Goal: Task Accomplishment & Management: Use online tool/utility

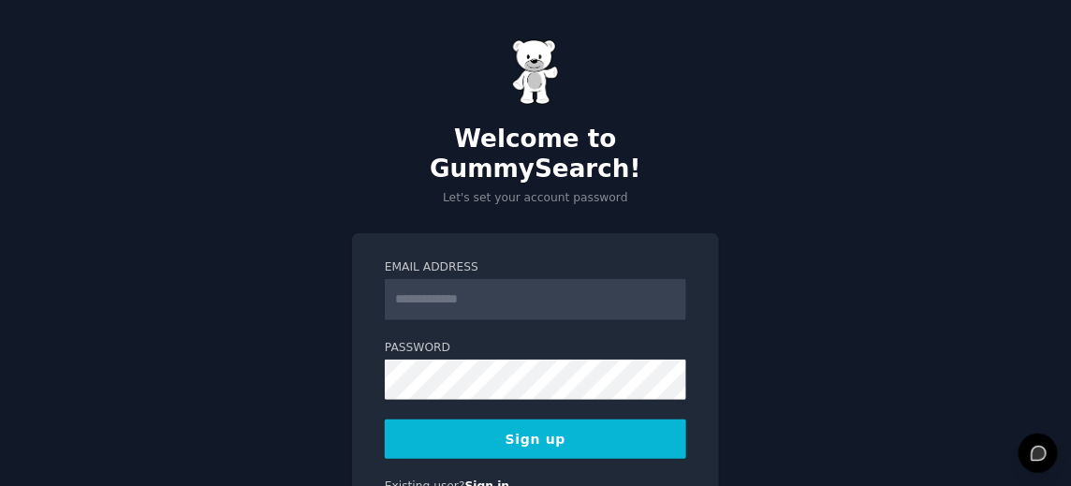
click at [502, 279] on input "Email Address" at bounding box center [535, 299] width 301 height 41
type input "**********"
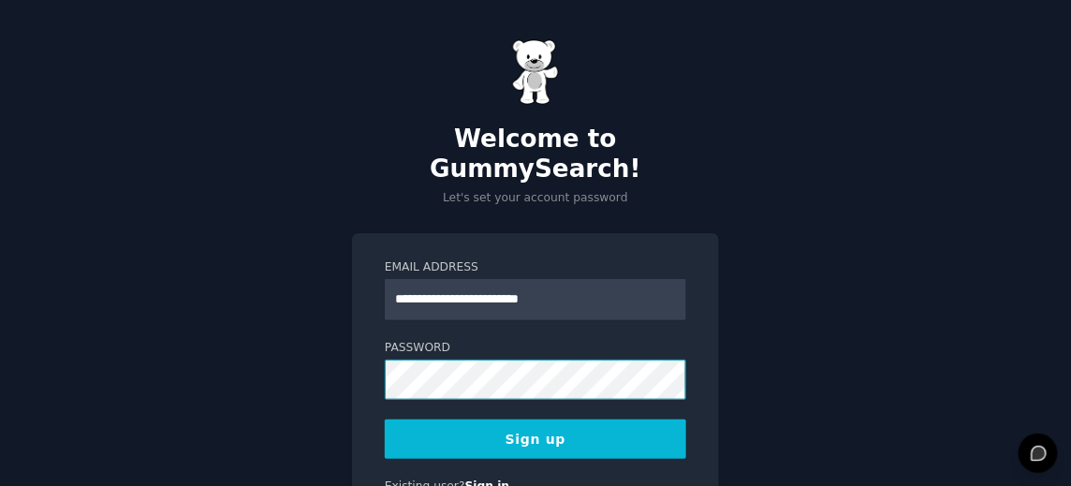
click at [385, 419] on button "Sign up" at bounding box center [535, 438] width 301 height 39
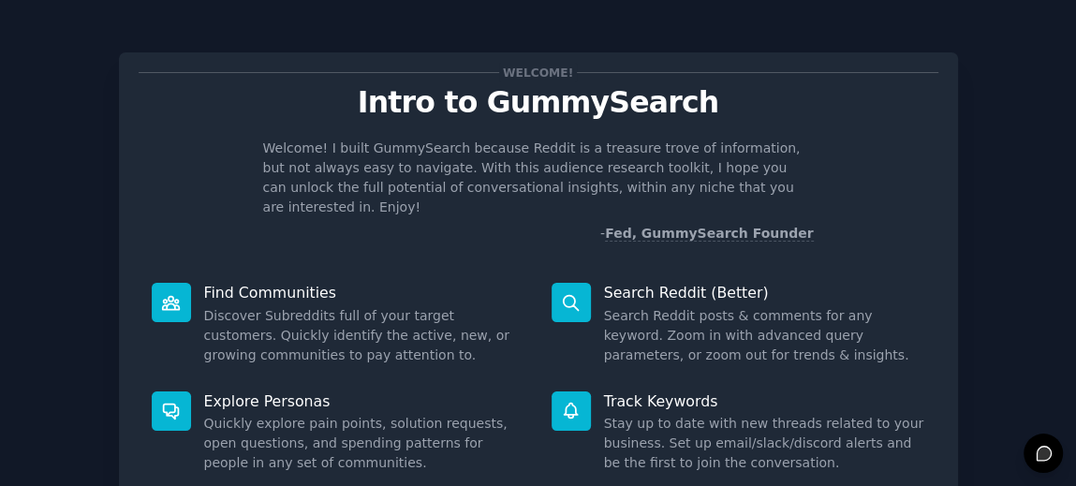
click at [761, 104] on p "Intro to GummySearch" at bounding box center [539, 102] width 800 height 33
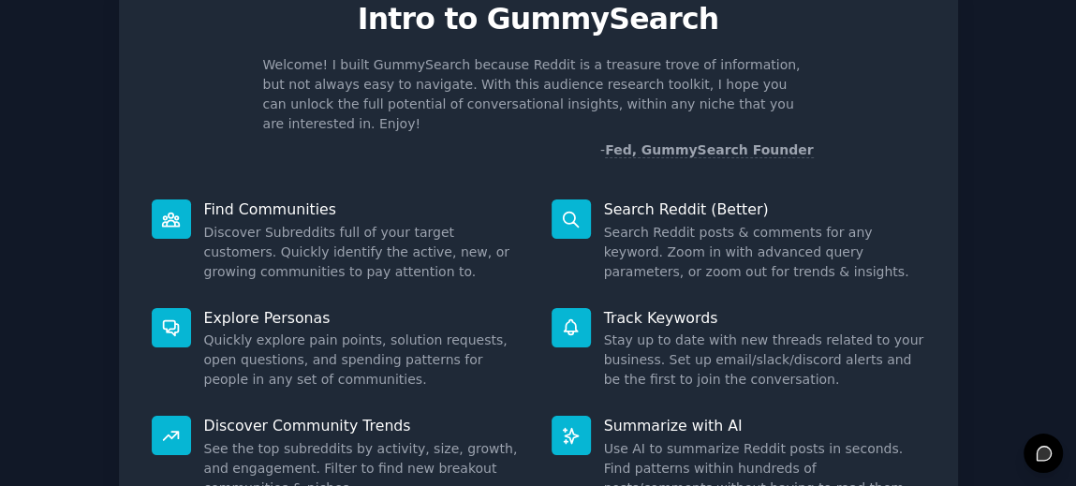
scroll to position [82, 0]
click at [164, 213] on icon at bounding box center [171, 219] width 17 height 13
click at [182, 201] on div at bounding box center [171, 219] width 39 height 39
click at [178, 206] on div at bounding box center [171, 219] width 39 height 39
click at [180, 211] on div at bounding box center [171, 219] width 39 height 39
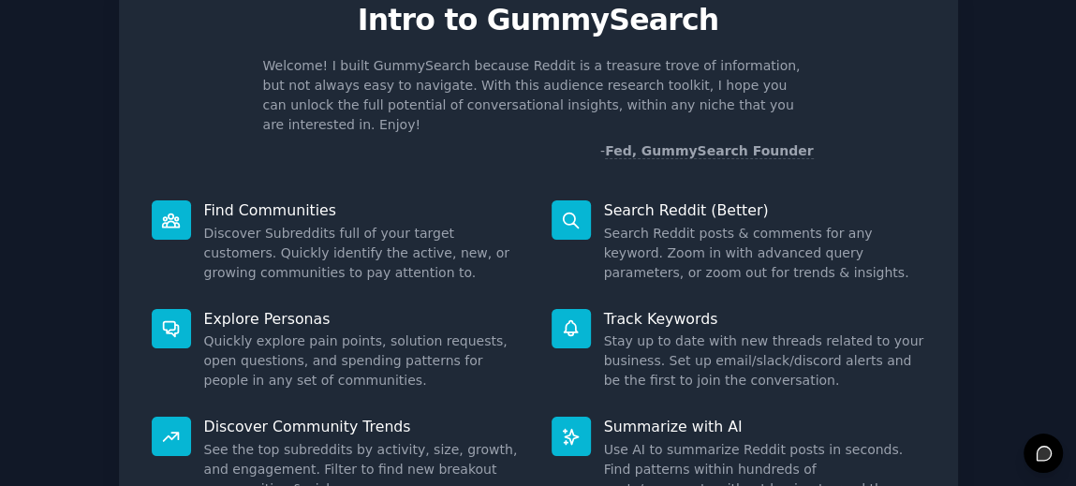
click at [186, 215] on div at bounding box center [171, 219] width 39 height 39
click at [189, 221] on div "Find Communities Discover Subreddits full of your target customers. Quickly ide…" at bounding box center [339, 241] width 400 height 109
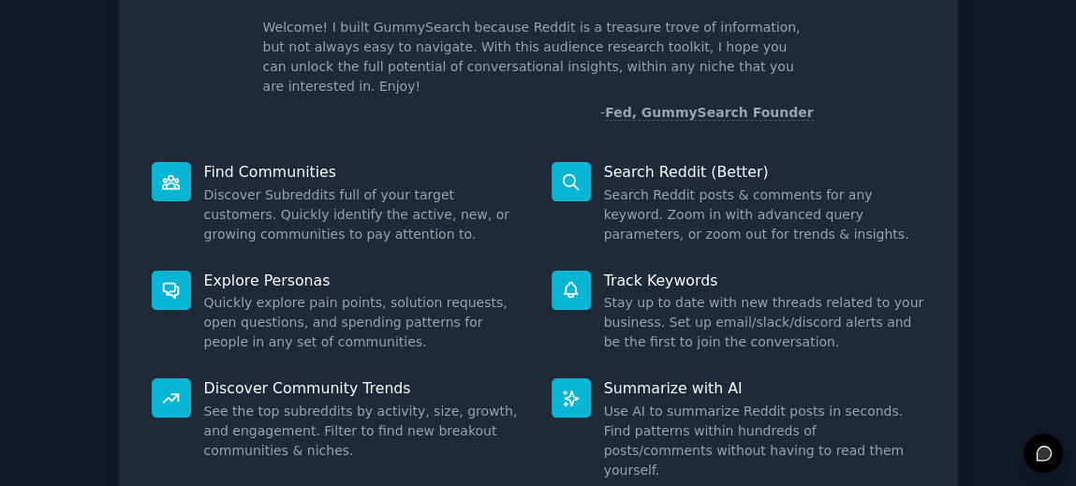
scroll to position [48, 0]
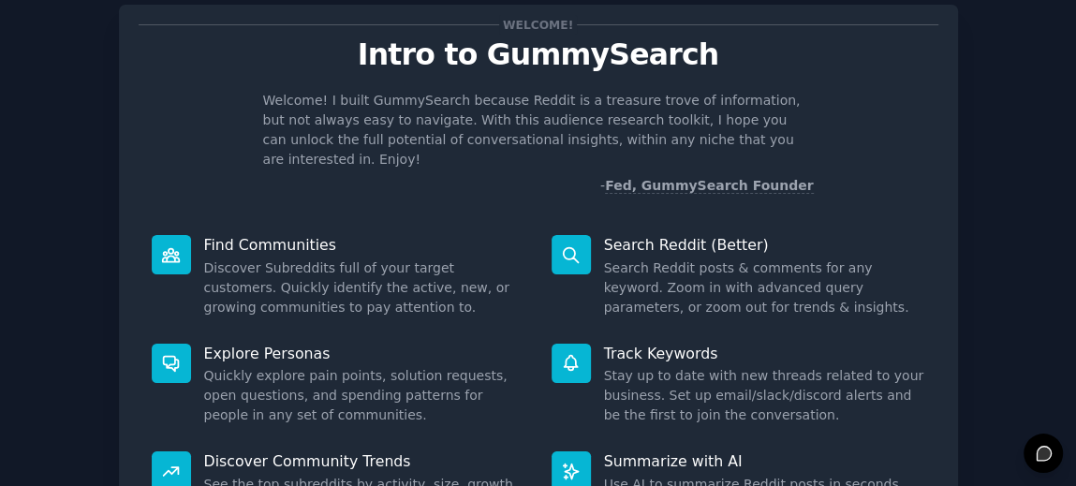
click at [162, 253] on div at bounding box center [171, 254] width 39 height 39
click at [181, 235] on div at bounding box center [171, 254] width 39 height 39
click at [182, 253] on div at bounding box center [171, 254] width 39 height 39
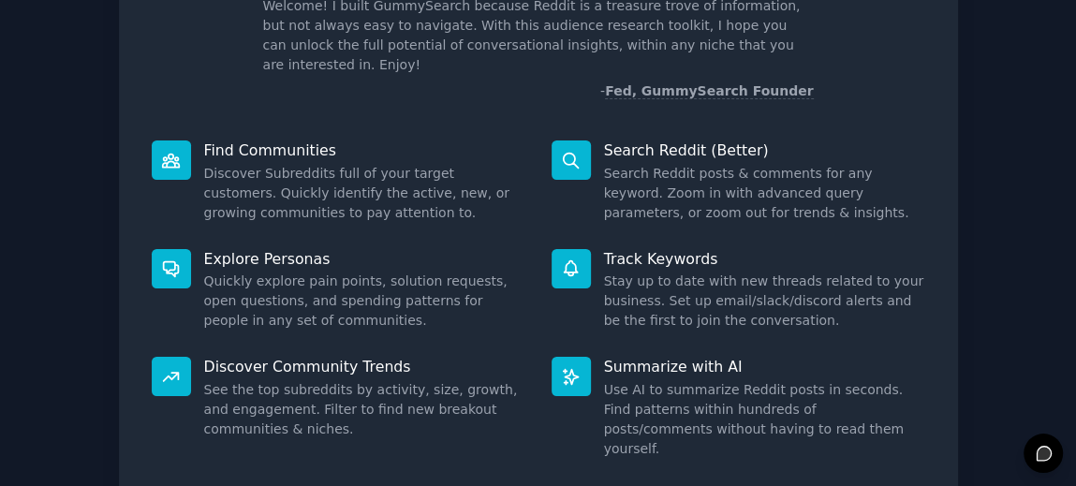
scroll to position [246, 0]
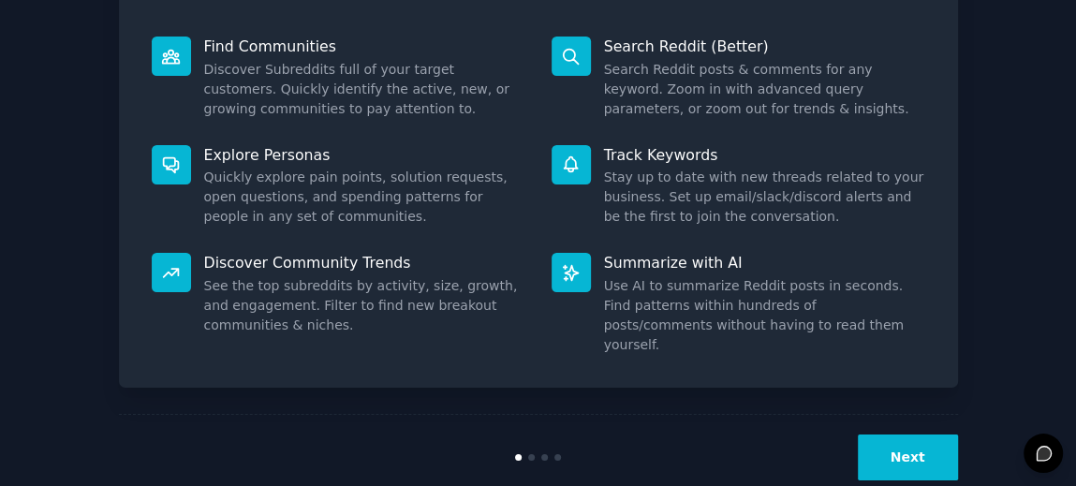
click at [872, 434] on button "Next" at bounding box center [908, 457] width 100 height 46
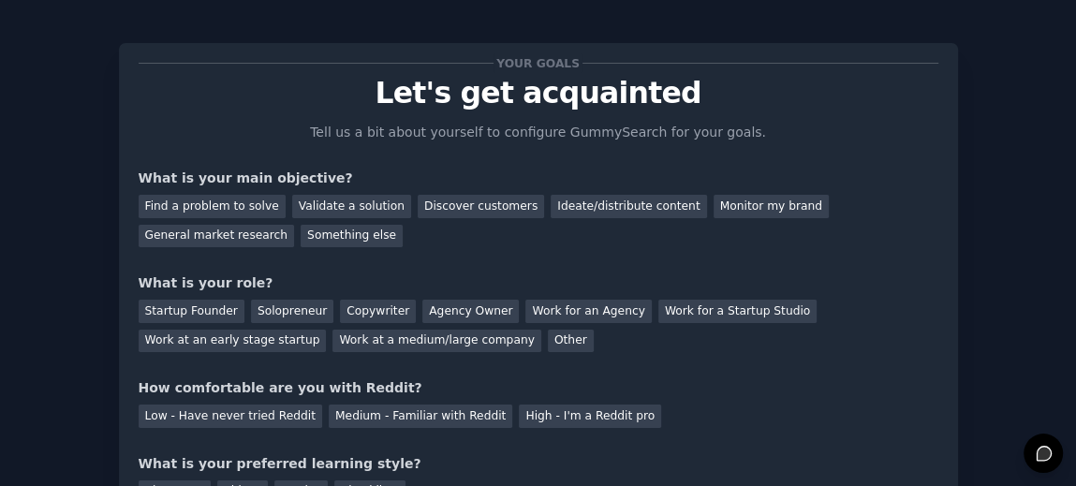
scroll to position [8, 0]
click at [847, 394] on div "How comfortable are you with Reddit?" at bounding box center [539, 389] width 800 height 20
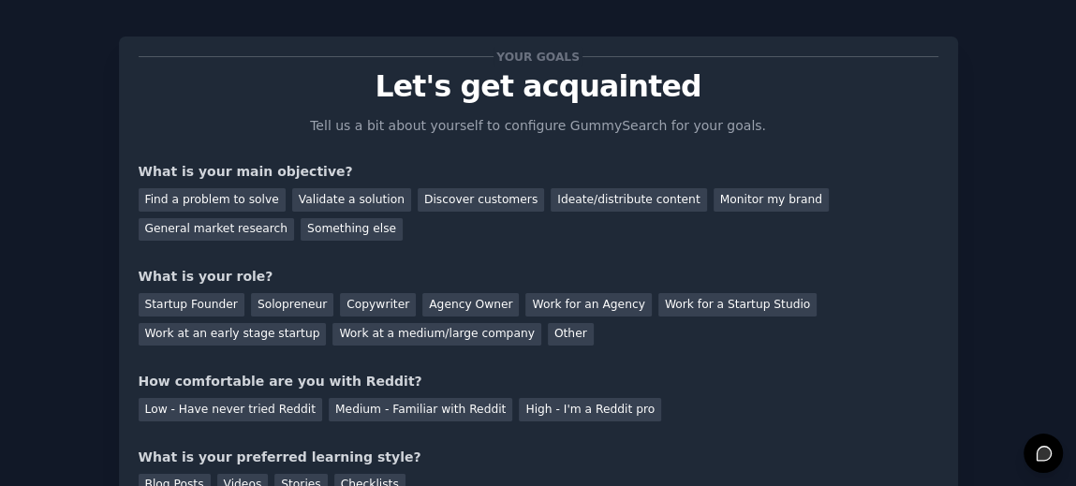
scroll to position [0, 0]
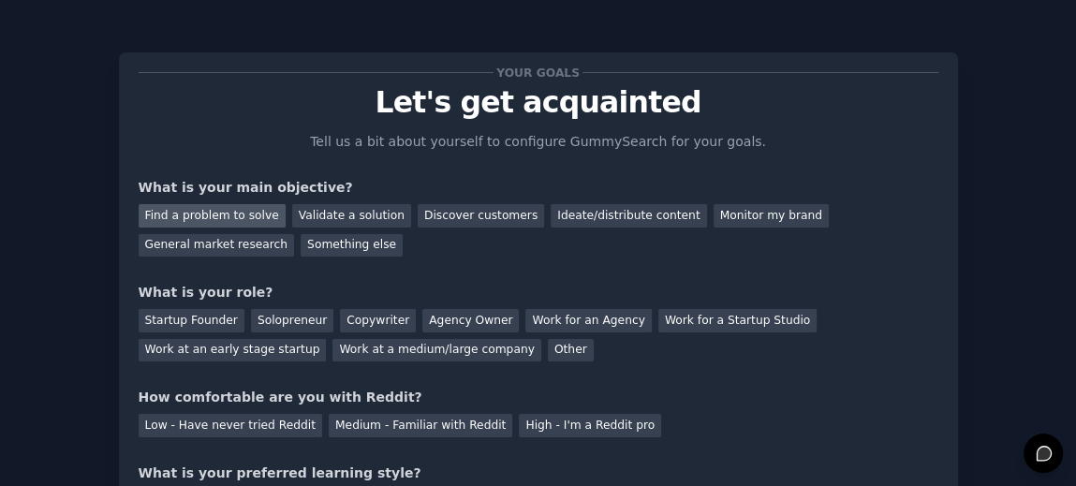
click at [231, 214] on div "Find a problem to solve" at bounding box center [212, 215] width 147 height 23
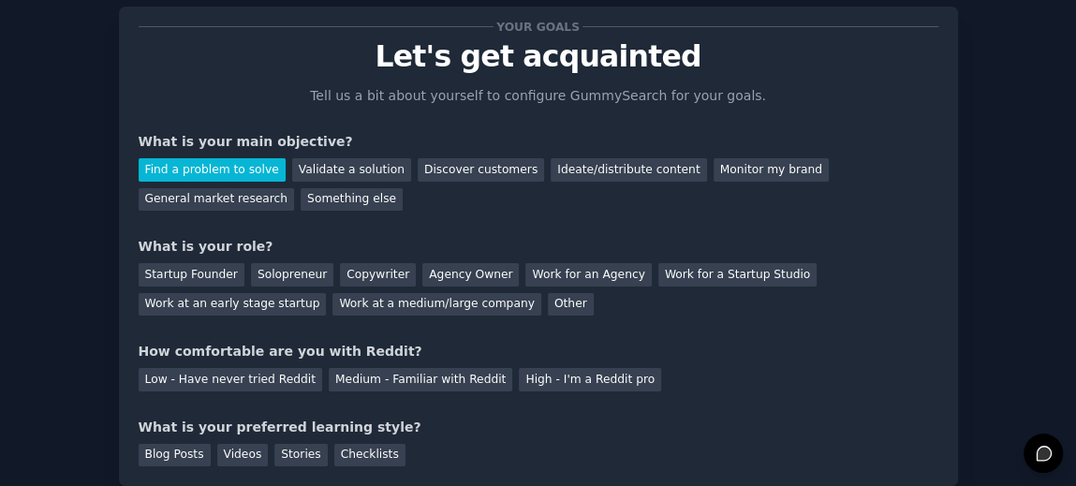
scroll to position [45, 0]
click at [565, 272] on div "Work for an Agency" at bounding box center [587, 275] width 125 height 23
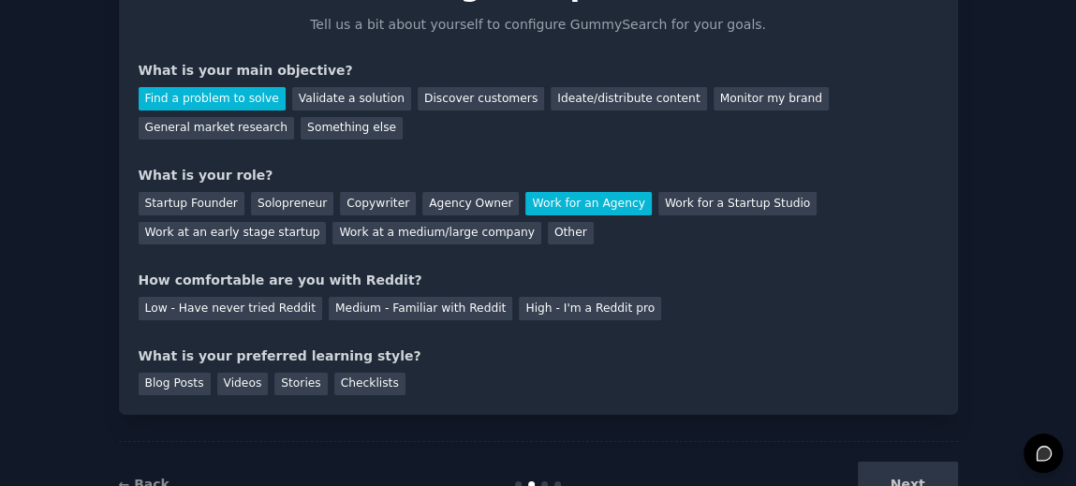
scroll to position [118, 0]
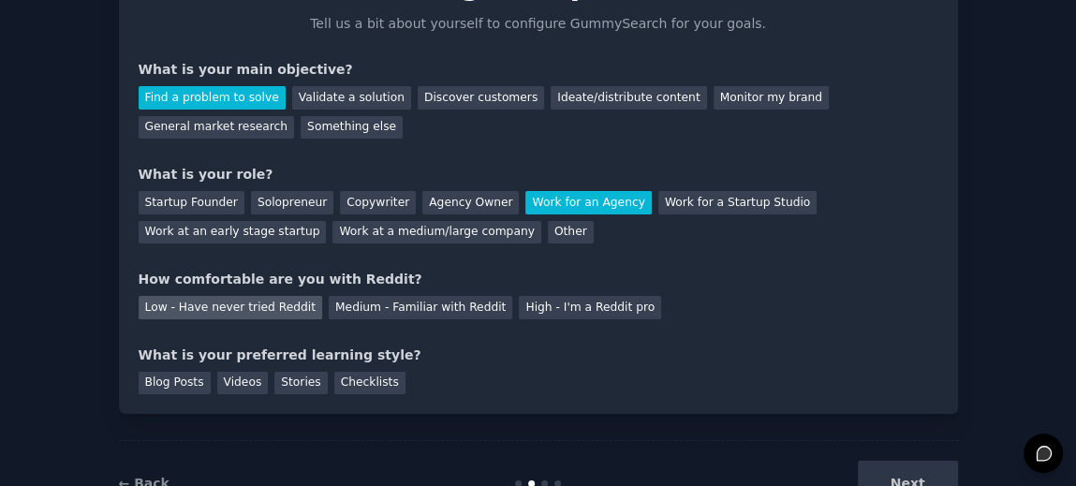
click at [241, 315] on div "Low - Have never tried Reddit" at bounding box center [230, 307] width 183 height 23
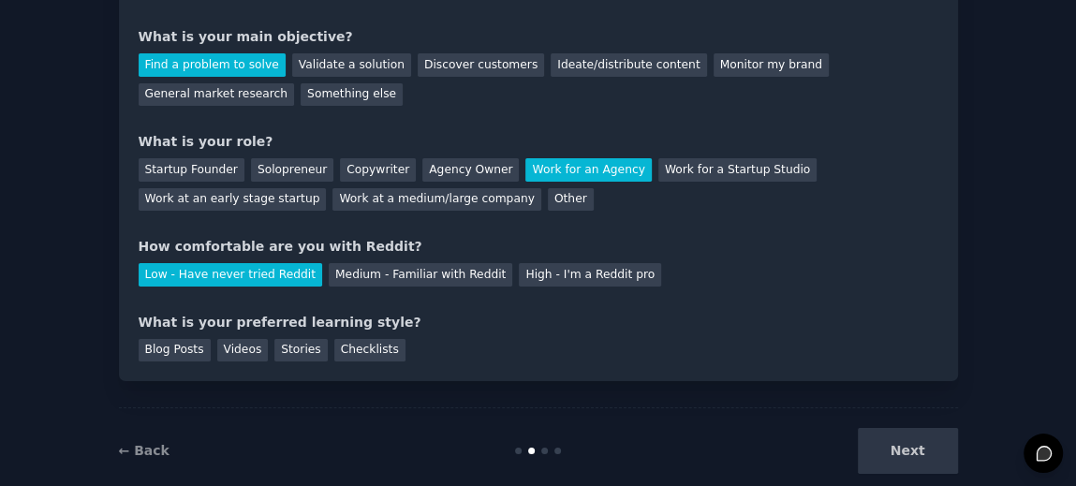
scroll to position [183, 0]
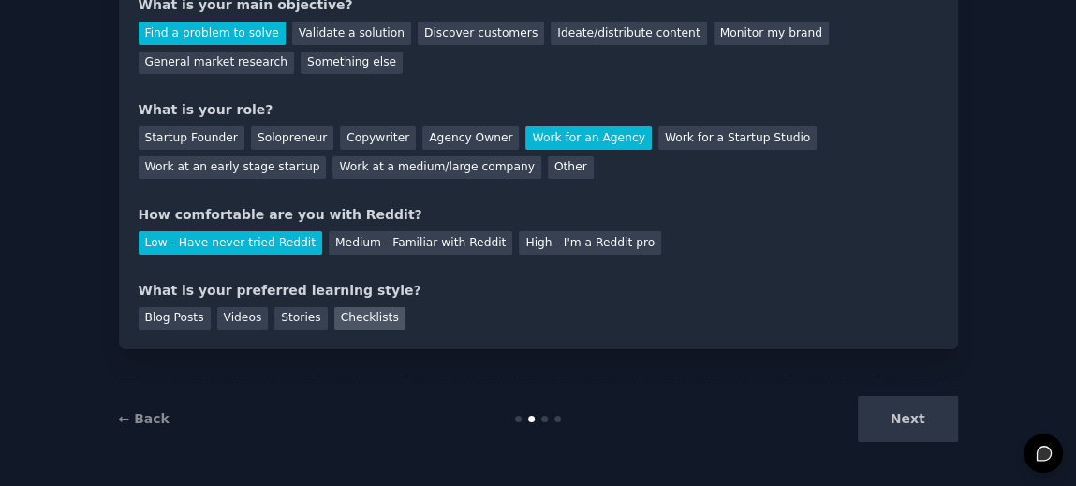
click at [359, 315] on div "Checklists" at bounding box center [369, 318] width 71 height 23
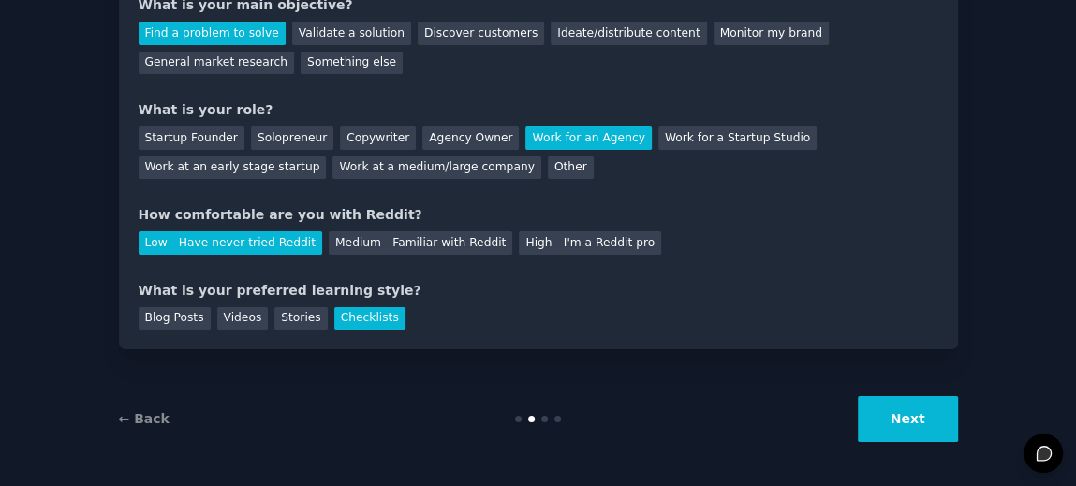
click at [359, 315] on div "Checklists" at bounding box center [369, 318] width 71 height 23
click at [930, 412] on button "Next" at bounding box center [908, 419] width 100 height 46
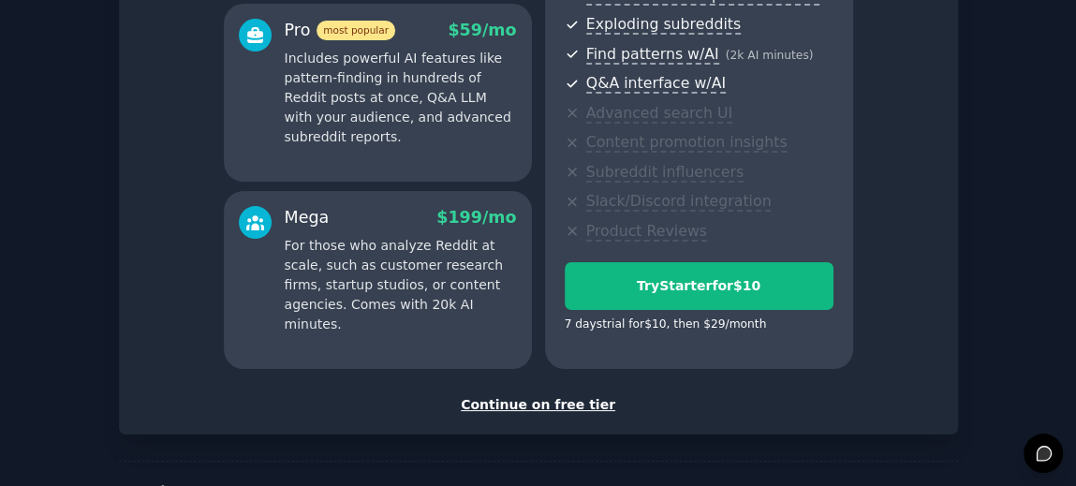
scroll to position [352, 0]
click at [564, 404] on div "Continue on free tier" at bounding box center [539, 404] width 800 height 20
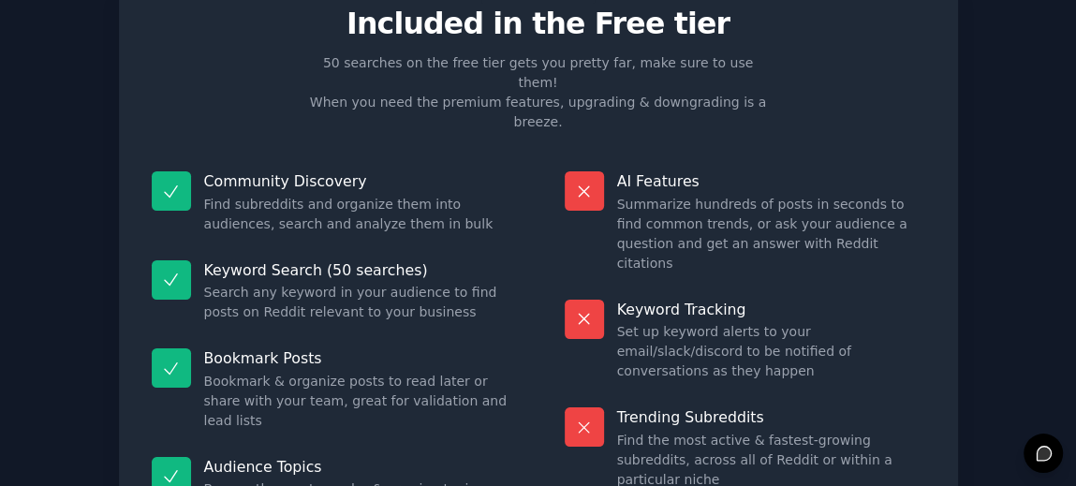
scroll to position [79, 0]
click at [177, 182] on icon at bounding box center [171, 192] width 20 height 20
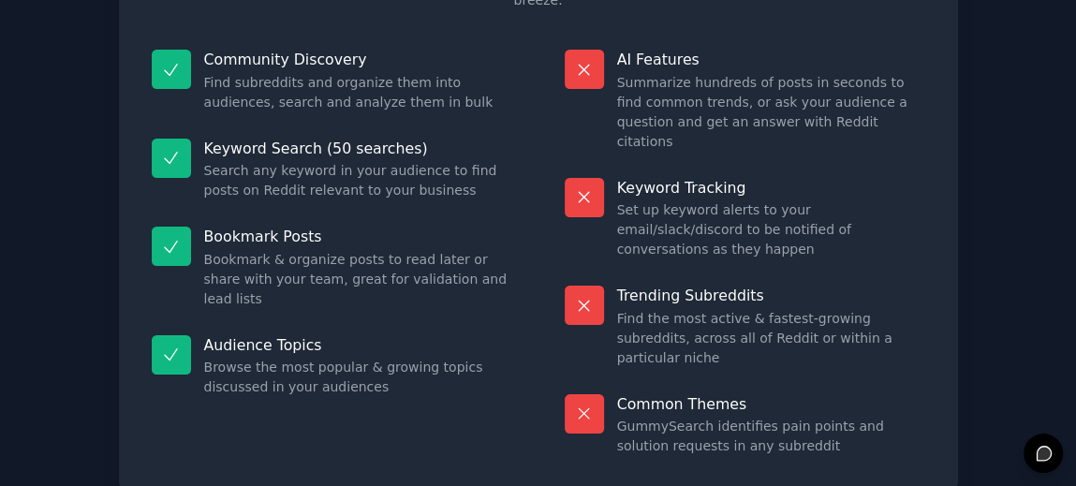
scroll to position [242, 0]
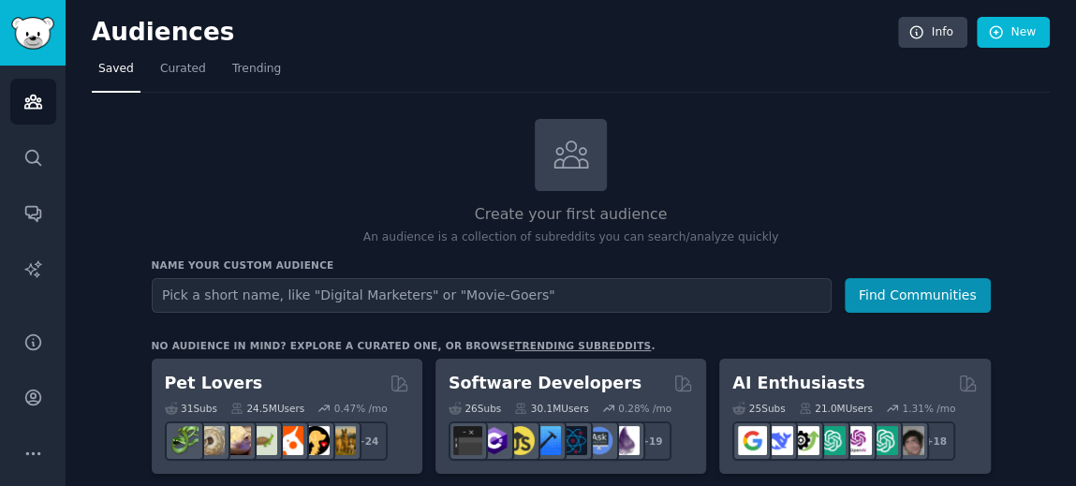
type input "d"
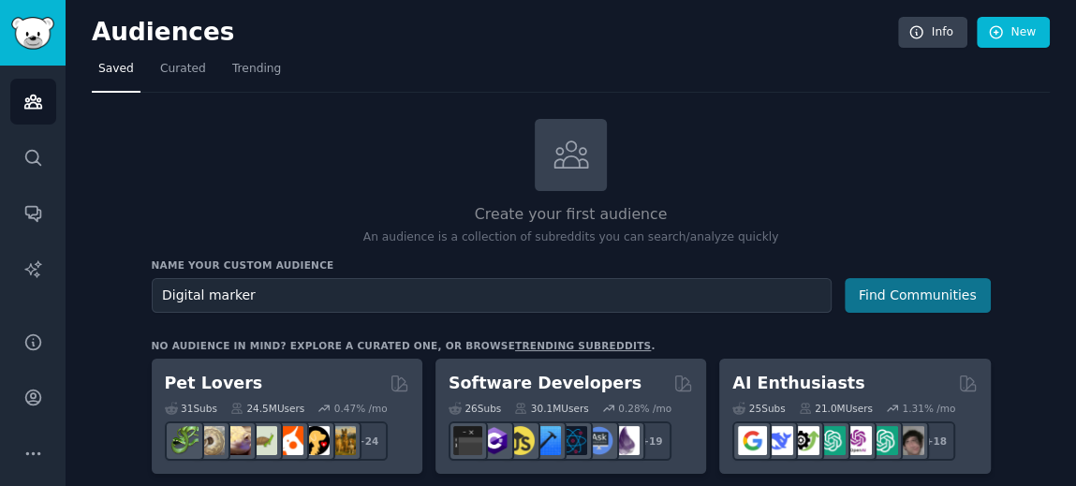
type input "Digital marker"
click at [928, 291] on button "Find Communities" at bounding box center [917, 295] width 146 height 35
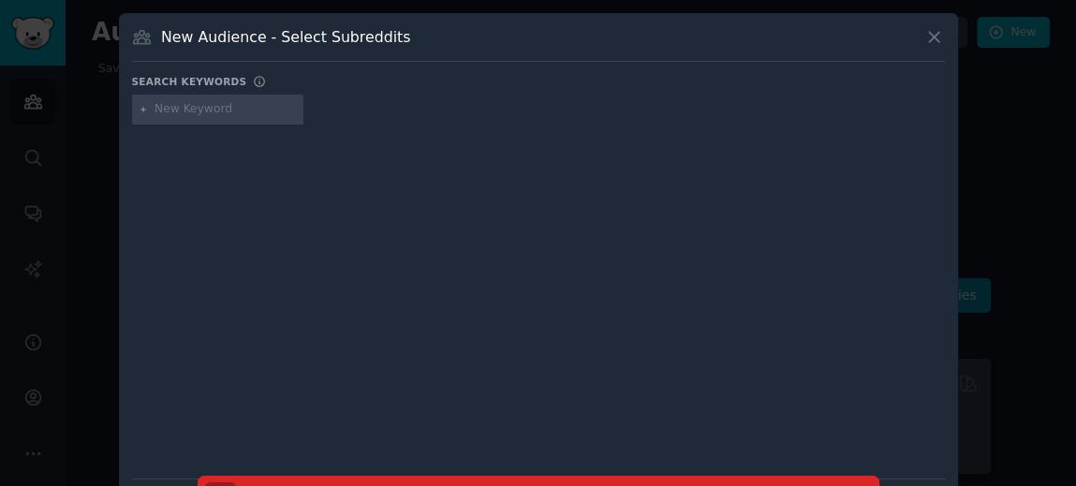
click at [225, 103] on input "text" at bounding box center [225, 109] width 142 height 17
click at [221, 110] on input "text" at bounding box center [225, 109] width 142 height 17
